Goal: Information Seeking & Learning: Learn about a topic

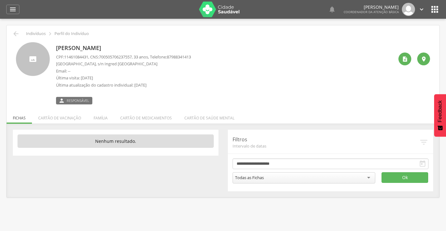
scroll to position [19, 0]
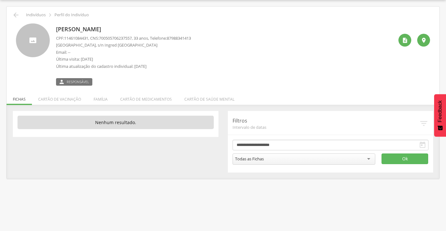
click at [89, 29] on p "[PERSON_NAME]" at bounding box center [123, 29] width 135 height 8
click at [71, 81] on span "Responsável" at bounding box center [78, 81] width 23 height 5
click at [408, 45] on div "" at bounding box center [404, 40] width 13 height 13
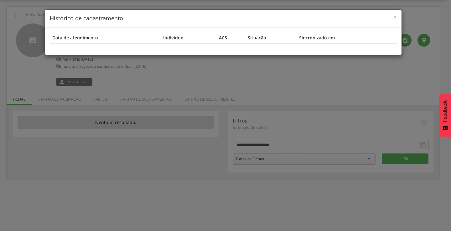
click at [397, 53] on div "Data de atendimento Indivíduo ACS Situação Sincronizado em" at bounding box center [223, 42] width 356 height 28
drag, startPoint x: 378, startPoint y: 79, endPoint x: 378, endPoint y: 65, distance: 13.1
click at [379, 76] on div "× Histórico de cadastramento Data de atendimento Indivíduo ACS Situação Sincron…" at bounding box center [225, 115] width 451 height 231
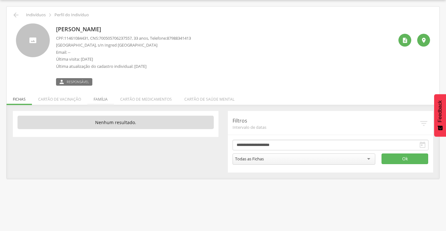
click at [101, 99] on li "Família" at bounding box center [100, 97] width 27 height 15
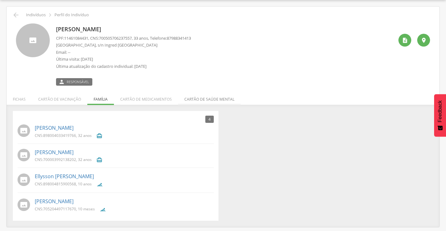
click at [217, 101] on li "Cartão de saúde mental" at bounding box center [209, 97] width 63 height 15
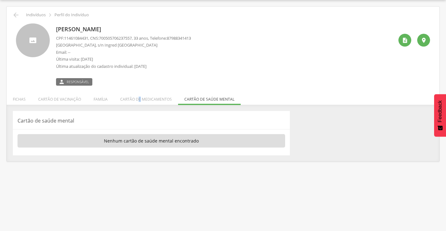
click at [139, 103] on li "Cartão de medicamentos" at bounding box center [146, 97] width 64 height 15
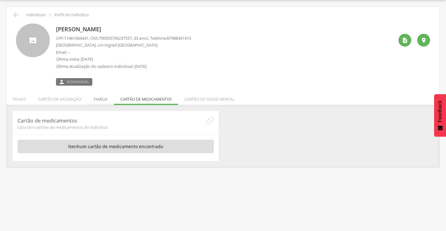
click at [103, 100] on li "Família" at bounding box center [100, 97] width 27 height 15
